Goal: Use online tool/utility: Utilize a website feature to perform a specific function

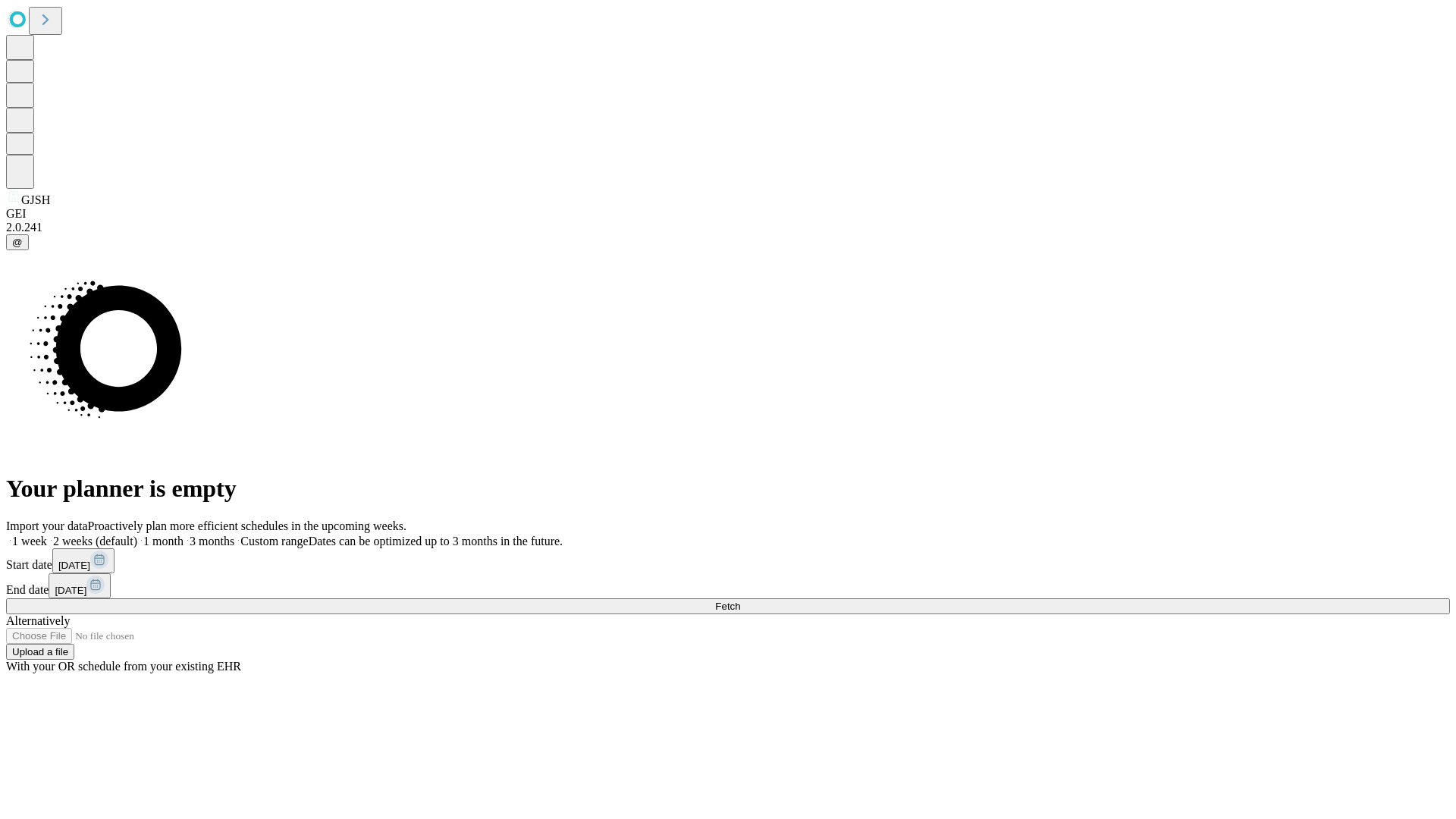
click at [740, 601] on span "Fetch" at bounding box center [727, 606] width 25 height 12
